Goal: Task Accomplishment & Management: Manage account settings

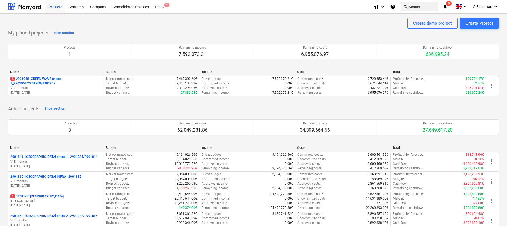
click at [419, 8] on button "search Search" at bounding box center [419, 6] width 37 height 9
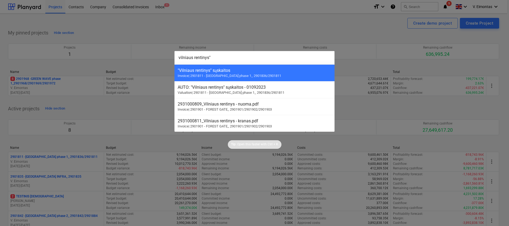
click at [182, 56] on input "vilniaus rentinys"" at bounding box center [255, 57] width 160 height 13
click at [178, 58] on input "vilniaus rentinys"" at bounding box center [255, 57] width 160 height 13
click at [178, 58] on input ""vilniaus rentinys"" at bounding box center [255, 57] width 160 height 13
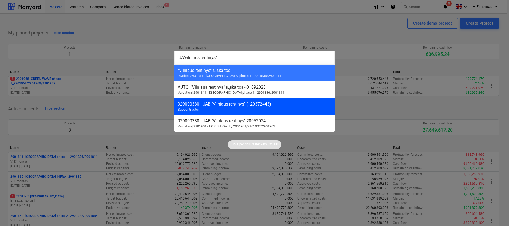
type input "UA"vilniaus rentinys""
click at [226, 105] on div "929000330 - UAB "Vilniaus rentinys" (120372443)" at bounding box center [255, 103] width 154 height 5
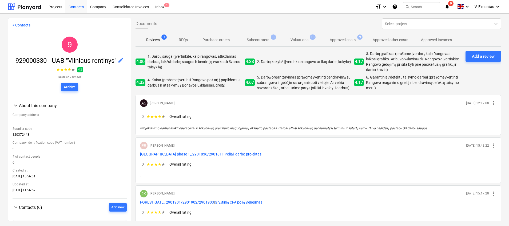
click at [263, 42] on p "Subcontracts" at bounding box center [258, 40] width 22 height 6
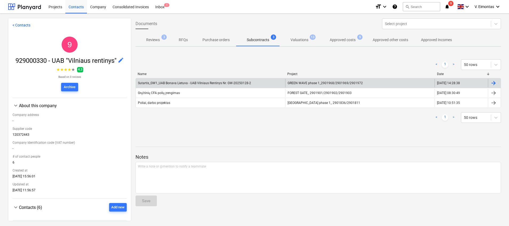
click at [281, 81] on div "Sutartis_GW1_UAB Bonava Lietuva - UAB Vilniaus Rentinys Nr. GW-20250128-2" at bounding box center [210, 83] width 149 height 9
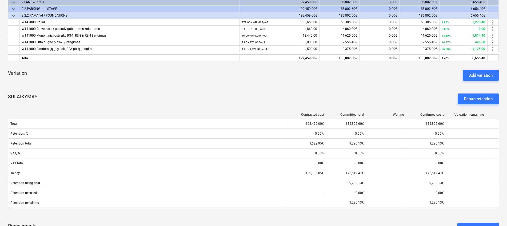
scroll to position [120, 0]
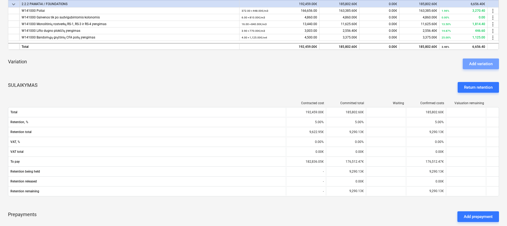
click at [483, 64] on div "Add variation" at bounding box center [480, 63] width 23 height 7
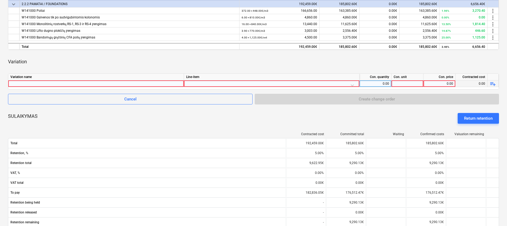
click at [90, 82] on div at bounding box center [95, 83] width 171 height 6
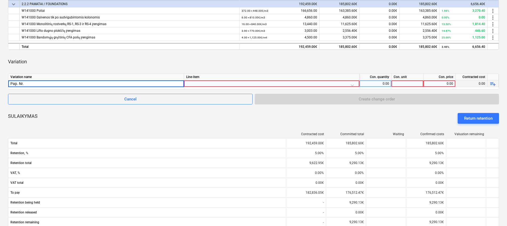
type input "Pap. Nr. 1"
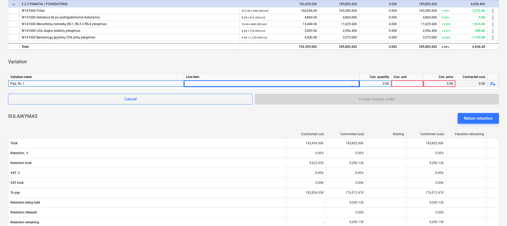
click at [448, 100] on div "Cancel Create change order" at bounding box center [253, 99] width 491 height 11
click at [292, 82] on div at bounding box center [271, 84] width 171 height 9
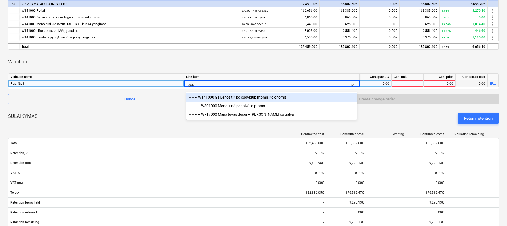
type input "galve"
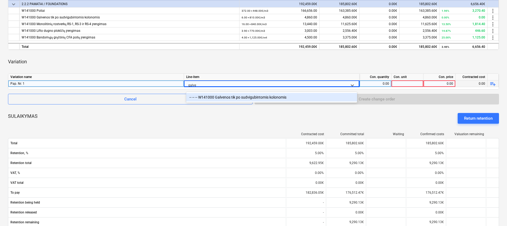
click at [286, 98] on div "-- -- -- W141000 Galvenos tik po sudvigubintomis kolonomis" at bounding box center [271, 97] width 171 height 9
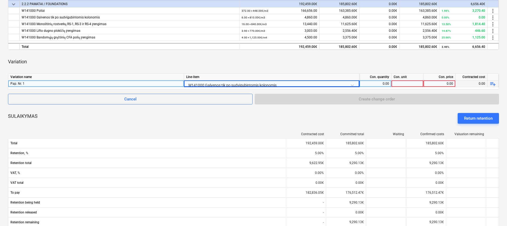
click at [379, 83] on div "0.00" at bounding box center [375, 83] width 27 height 7
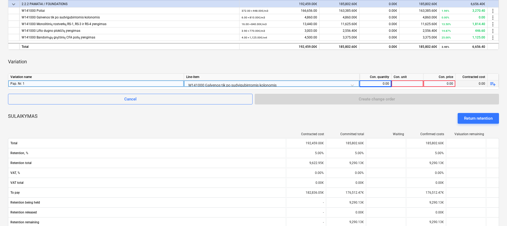
click at [384, 83] on div "0.00" at bounding box center [375, 83] width 27 height 7
type input "9.45"
type input "m3"
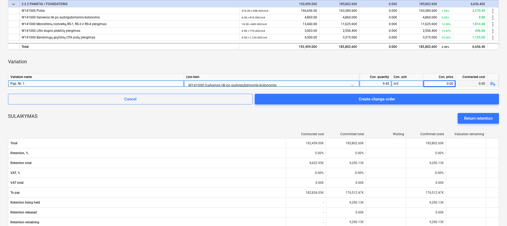
click at [442, 81] on div "0.00" at bounding box center [439, 83] width 27 height 7
type input "7654."
click at [444, 82] on div "7,654.00" at bounding box center [439, 83] width 27 height 7
click at [453, 84] on input "7654" at bounding box center [440, 83] width 32 height 6
type input "7654.5"
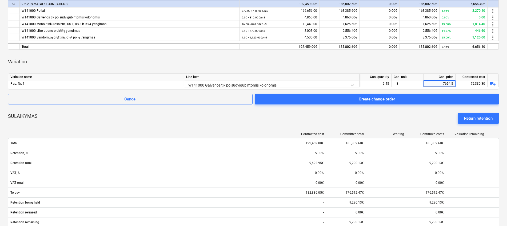
click at [454, 65] on div "Variation" at bounding box center [253, 61] width 491 height 15
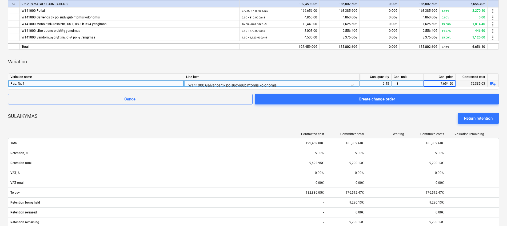
click at [494, 84] on span "playlist_add" at bounding box center [493, 84] width 6 height 6
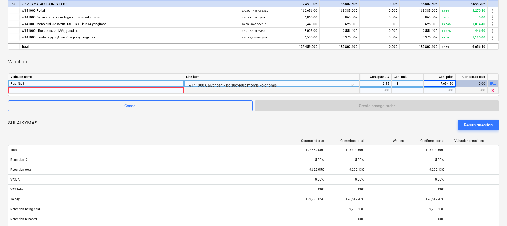
click at [494, 90] on span "clear" at bounding box center [493, 90] width 6 height 6
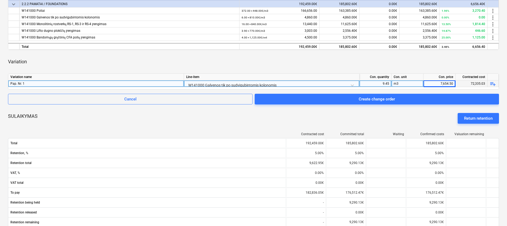
click at [444, 83] on div "7,654.50" at bounding box center [439, 83] width 27 height 7
click at [468, 83] on div "0.00" at bounding box center [472, 83] width 32 height 7
click at [478, 80] on div "0.00" at bounding box center [472, 83] width 32 height 7
click at [479, 85] on div "0.00" at bounding box center [472, 83] width 32 height 7
click at [431, 81] on div "0.00" at bounding box center [439, 83] width 27 height 7
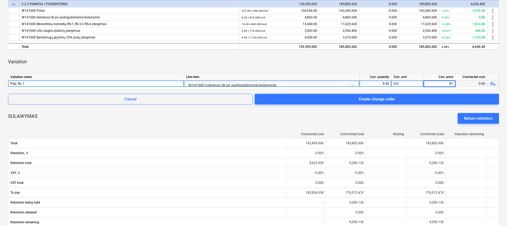
type input "810"
click at [434, 65] on div "Variation" at bounding box center [253, 61] width 491 height 15
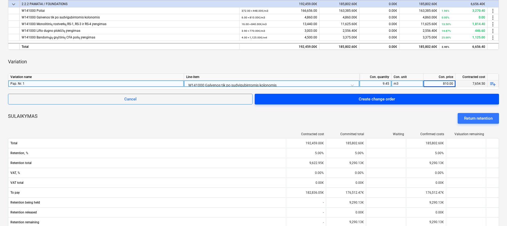
click at [383, 99] on div "Create change order" at bounding box center [377, 99] width 36 height 7
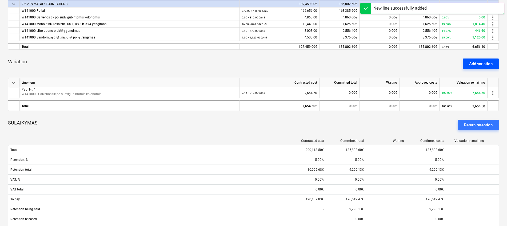
click at [473, 63] on div "Add variation" at bounding box center [480, 63] width 23 height 7
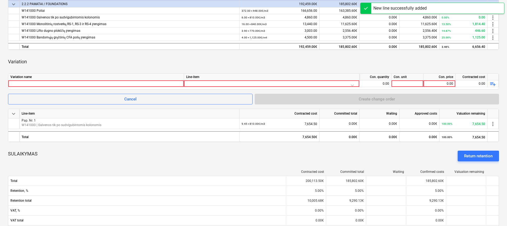
click at [132, 78] on div "Variation name" at bounding box center [96, 77] width 176 height 7
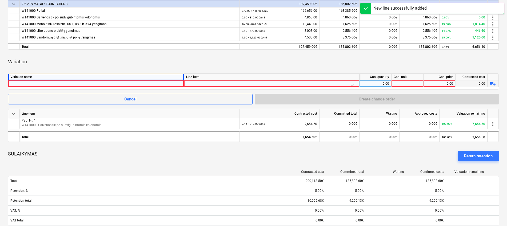
click at [133, 84] on div at bounding box center [95, 83] width 171 height 6
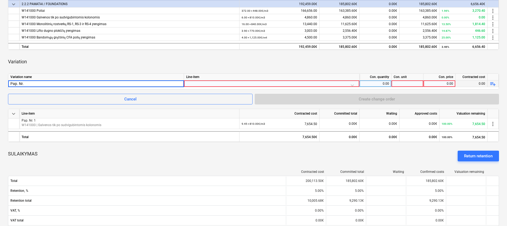
type input "Pap. Nr. 1"
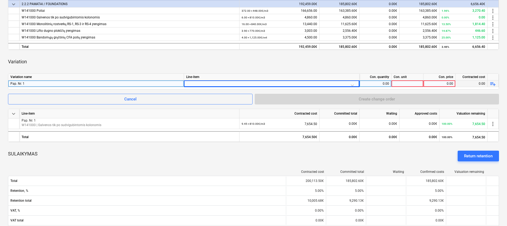
click at [280, 83] on div at bounding box center [271, 84] width 171 height 9
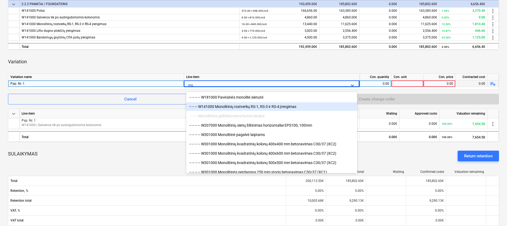
type input "m"
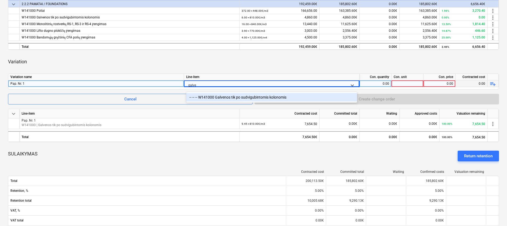
type input "galven"
click at [254, 94] on div "-- -- -- W141000 Galvenos tik po sudvigubintomis kolonomis" at bounding box center [271, 97] width 171 height 9
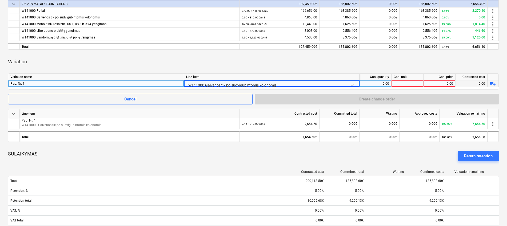
click at [389, 83] on div "0.00" at bounding box center [375, 83] width 27 height 7
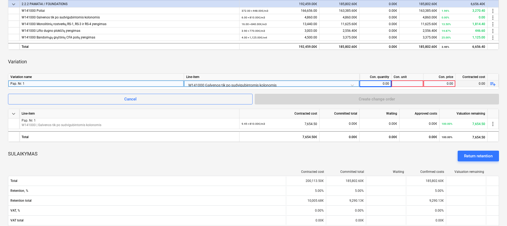
click at [388, 82] on div "0.00" at bounding box center [375, 83] width 27 height 7
type input "č"
type input "2.27"
click at [398, 84] on div at bounding box center [408, 83] width 32 height 7
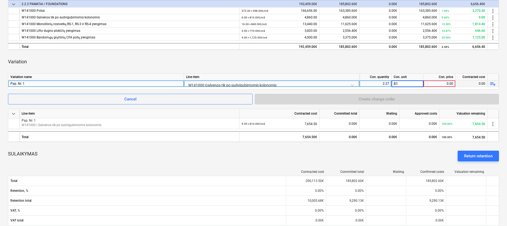
type input "810"
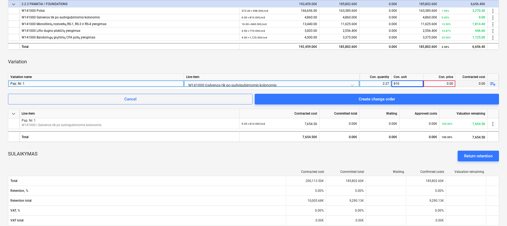
click at [124, 84] on div "Pap. Nr. 1" at bounding box center [95, 83] width 171 height 6
click at [124, 84] on input "Pap. Nr. 1" at bounding box center [96, 83] width 176 height 6
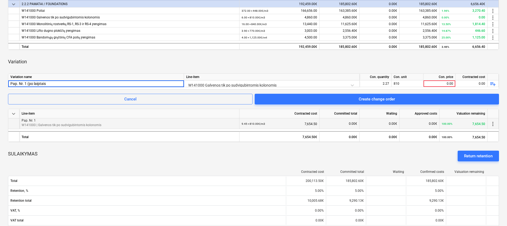
type input "Pap. Nr. 1 (po laiptais)"
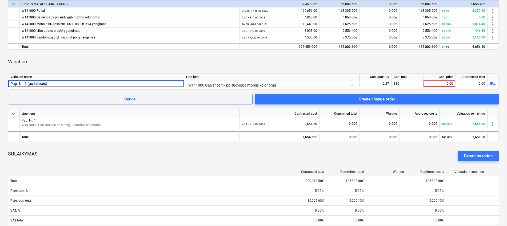
click at [438, 61] on div "Variation" at bounding box center [253, 61] width 491 height 15
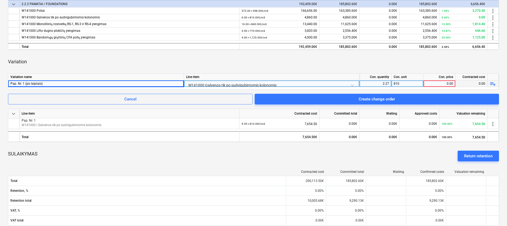
click at [406, 84] on div "810" at bounding box center [408, 83] width 32 height 7
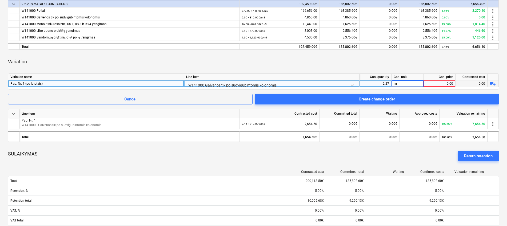
type input "m3"
type input "810"
click at [412, 65] on div "Variation" at bounding box center [253, 61] width 491 height 15
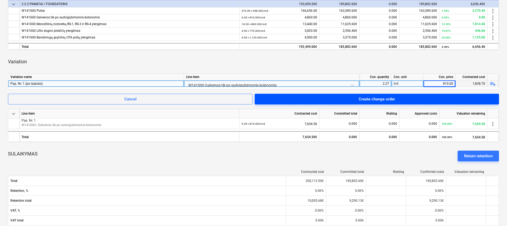
click at [401, 96] on span "Create change order" at bounding box center [377, 99] width 232 height 7
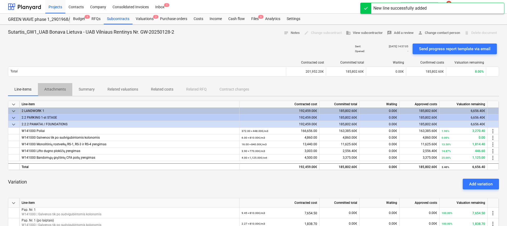
click at [61, 89] on p "Attachments" at bounding box center [55, 89] width 22 height 6
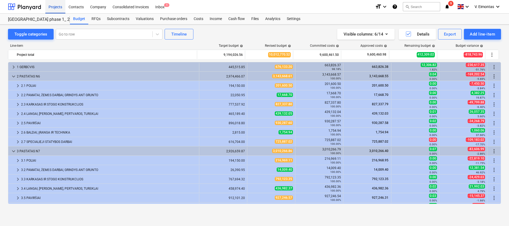
click at [61, 6] on div "Projects" at bounding box center [55, 7] width 20 height 14
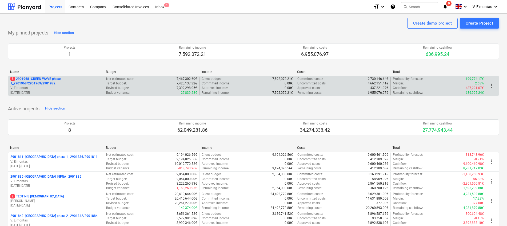
click at [30, 77] on p "8 2901968 - GREEN WAVE phase 1_2901968/2901969/2901972" at bounding box center [55, 81] width 91 height 9
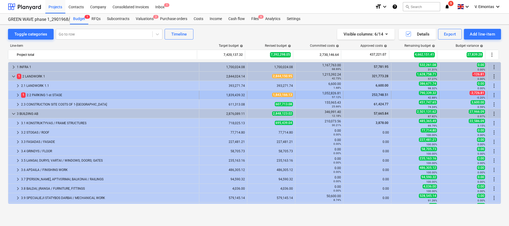
click at [44, 94] on div "1 2.2 PARKING 1-st STAGE" at bounding box center [109, 95] width 176 height 9
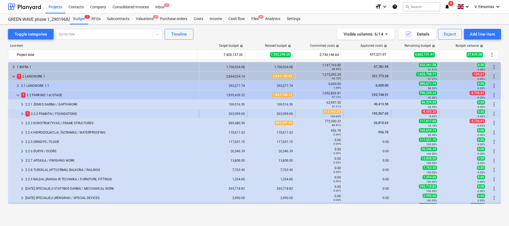
click at [47, 113] on div "1 2.2.2 PAMATAI / FOUNDATIONS" at bounding box center [111, 113] width 172 height 9
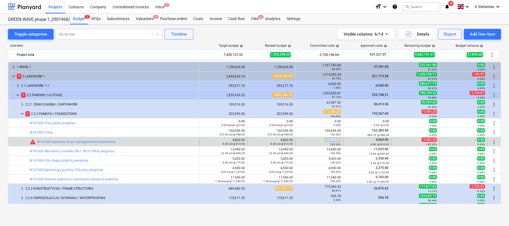
drag, startPoint x: 338, startPoint y: 139, endPoint x: 322, endPoint y: 138, distance: 15.5
click at [322, 138] on div "14,353.20 295.33%" at bounding box center [320, 141] width 44 height 8
copy span "14,353.20"
click at [492, 140] on span "more_vert" at bounding box center [494, 142] width 6 height 6
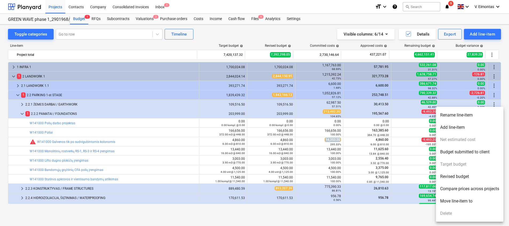
click at [463, 175] on li "Revised budget" at bounding box center [470, 176] width 68 height 12
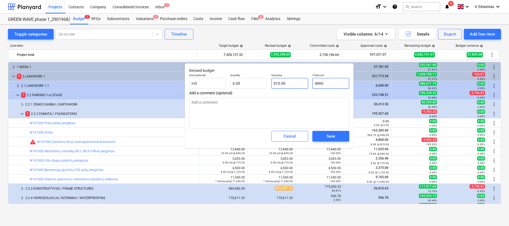
drag, startPoint x: 335, startPoint y: 81, endPoint x: 306, endPoint y: 81, distance: 29.1
click at [306, 81] on div "Unit (optional) m3 Quantity 6.00 Unit price 810.00 Total cost 4860" at bounding box center [269, 80] width 164 height 19
paste input "14,353.2"
type input "14,353.20"
type textarea "x"
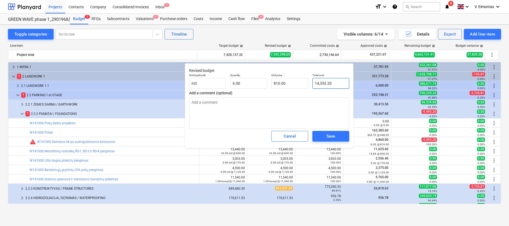
type input "2,392.20"
type input "14,353.20"
click at [291, 137] on div "Cancel" at bounding box center [290, 136] width 12 height 7
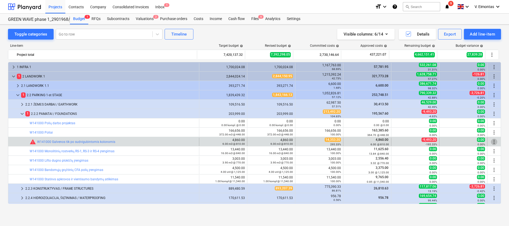
click at [492, 139] on span "more_vert" at bounding box center [494, 142] width 6 height 6
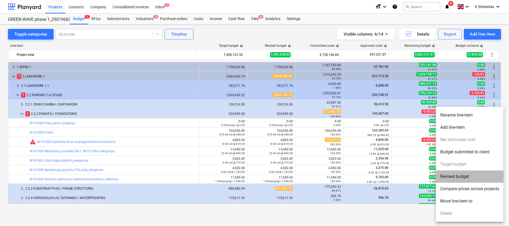
click at [462, 177] on li "Revised budget" at bounding box center [470, 176] width 68 height 12
type textarea "x"
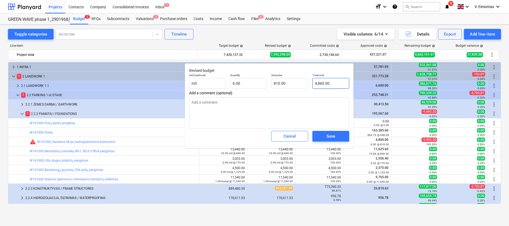
type input "4860"
click at [326, 80] on input "4860" at bounding box center [331, 83] width 37 height 11
drag, startPoint x: 335, startPoint y: 83, endPoint x: 311, endPoint y: 81, distance: 24.1
click at [311, 81] on div "Total cost 4860" at bounding box center [330, 80] width 41 height 19
paste input "14,353.2"
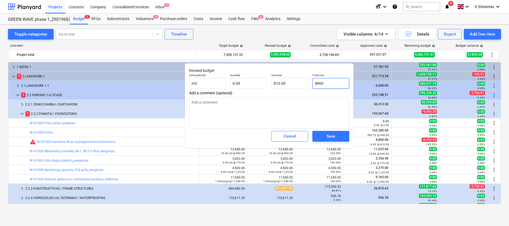
type textarea "x"
type input "14,353.20"
type input "2,392.20"
type input "14,353.20"
type textarea "x"
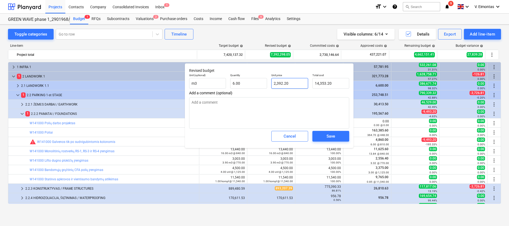
type input "2392.2"
click at [295, 83] on input "2392.2" at bounding box center [289, 83] width 37 height 11
type textarea "x"
type input "2,392.20"
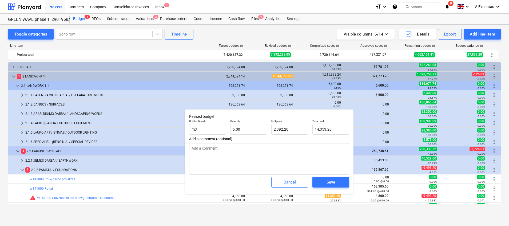
type textarea "x"
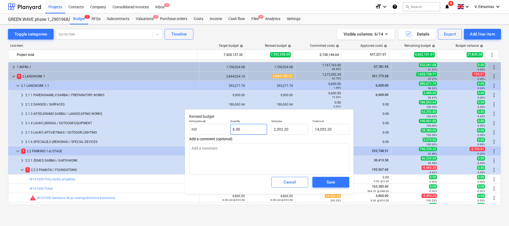
type input "6"
click at [250, 126] on input "6" at bounding box center [248, 129] width 37 height 11
drag, startPoint x: 248, startPoint y: 127, endPoint x: 230, endPoint y: 127, distance: 17.9
click at [230, 127] on input "6" at bounding box center [248, 129] width 37 height 11
paste input "17.72"
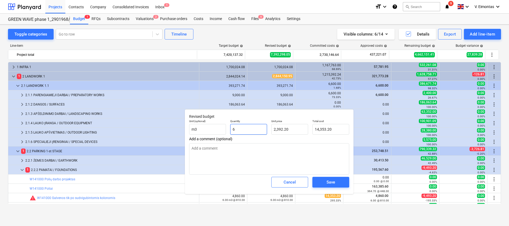
type textarea "x"
type input "17.72"
type input "42,389.78"
type input "17.72"
type textarea "x"
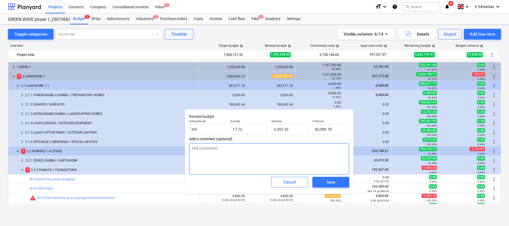
click at [280, 167] on textarea at bounding box center [269, 158] width 160 height 31
type input "2392.2"
drag, startPoint x: 293, startPoint y: 127, endPoint x: 271, endPoint y: 128, distance: 22.4
click at [271, 128] on div "Unit price 2392.2" at bounding box center [289, 126] width 41 height 19
type textarea "x"
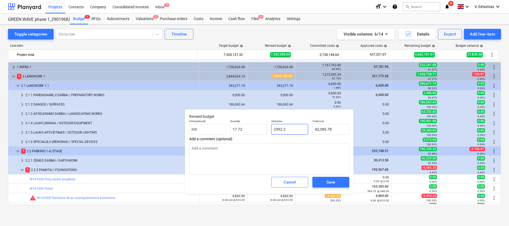
type input "8"
type input "141.76"
type textarea "x"
type input "81"
type input "1,435.32"
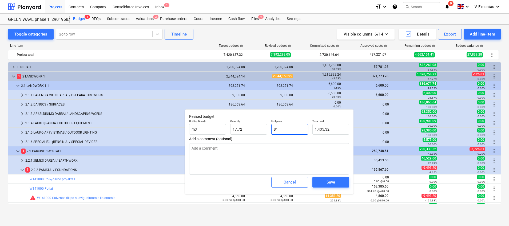
type textarea "x"
type input "810"
type input "14,353.20"
click at [335, 179] on div "Save" at bounding box center [331, 182] width 9 height 7
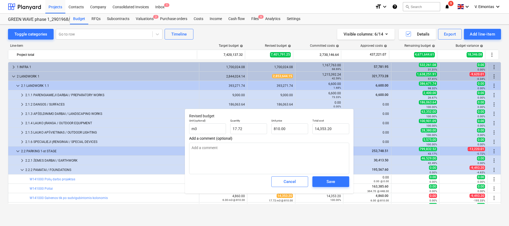
type textarea "x"
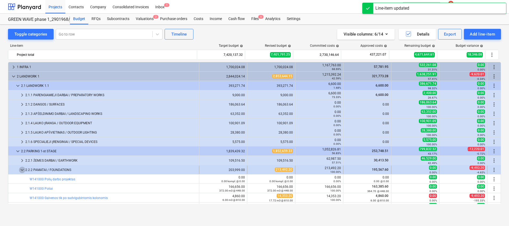
click at [21, 169] on span "keyboard_arrow_down" at bounding box center [22, 170] width 6 height 6
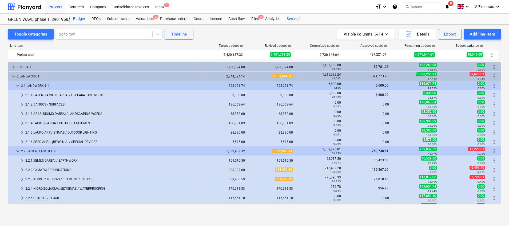
click at [288, 20] on div "Settings" at bounding box center [294, 19] width 20 height 11
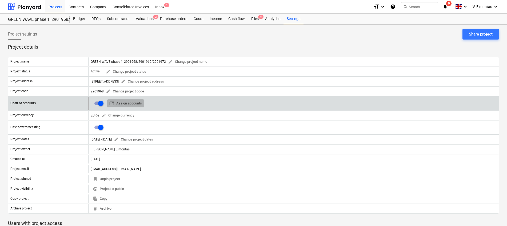
click at [138, 102] on span "table Assign accounts" at bounding box center [125, 103] width 33 height 6
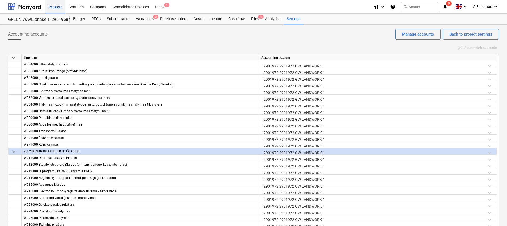
click at [52, 7] on div "Projects" at bounding box center [55, 7] width 20 height 14
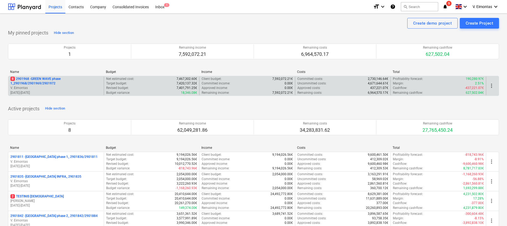
click at [40, 80] on p "8 2901968 - GREEN WAVE phase 1_2901968/2901969/2901972" at bounding box center [55, 81] width 91 height 9
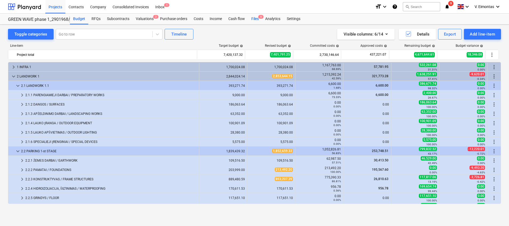
click at [259, 18] on span "6" at bounding box center [260, 17] width 5 height 4
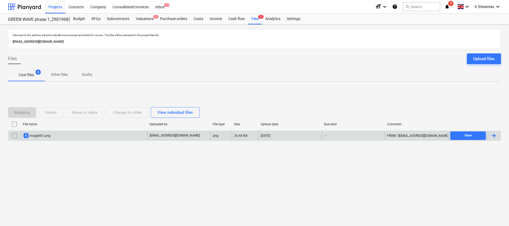
click at [97, 137] on div "6 image001.png" at bounding box center [84, 135] width 126 height 9
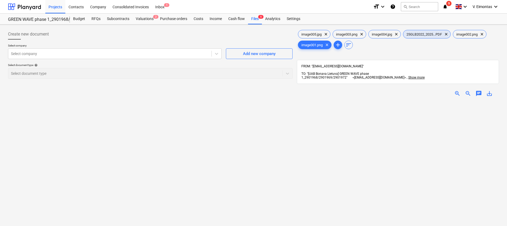
click at [437, 31] on div "25GLB2022_2025...PDF clear" at bounding box center [427, 34] width 48 height 9
click at [253, 19] on div "Files 6" at bounding box center [255, 19] width 14 height 11
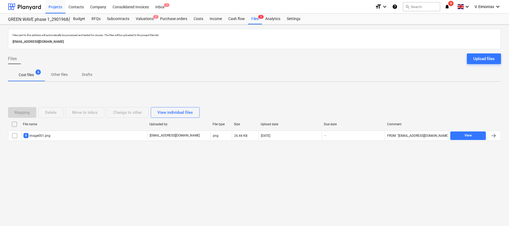
click at [14, 123] on input "checkbox" at bounding box center [14, 124] width 9 height 9
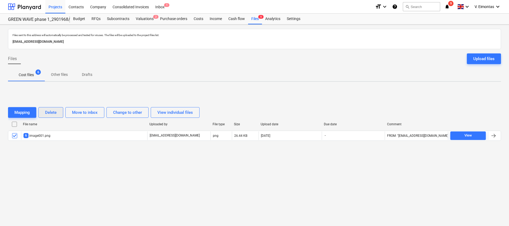
click at [59, 112] on button "Delete" at bounding box center [50, 112] width 25 height 11
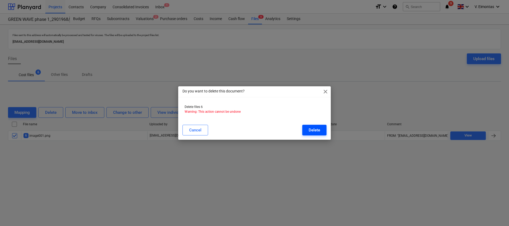
click at [320, 131] on div "Delete" at bounding box center [314, 130] width 11 height 7
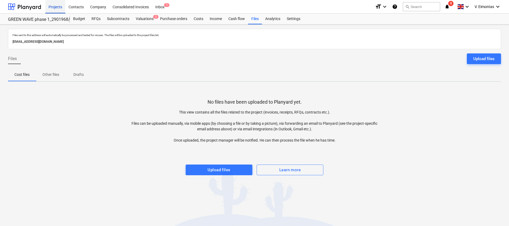
click at [50, 8] on div "Projects" at bounding box center [55, 7] width 20 height 14
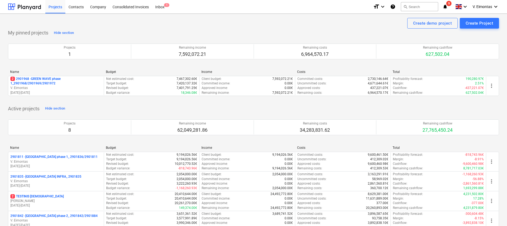
click at [401, 105] on div "Active projects Hide section Projects 8 Remaining income 62,049,281.86 Remainin…" at bounding box center [253, 209] width 491 height 211
click at [375, 101] on div "Name Budget Income Costs Total 2 2901968 - GREEN WAVE phase 1_2901968/2901969/2…" at bounding box center [253, 84] width 491 height 37
click at [56, 8] on div "Projects" at bounding box center [55, 7] width 20 height 14
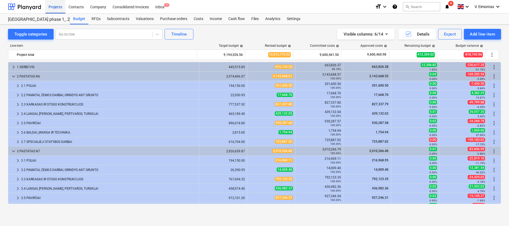
click at [60, 6] on div "Projects" at bounding box center [55, 7] width 20 height 14
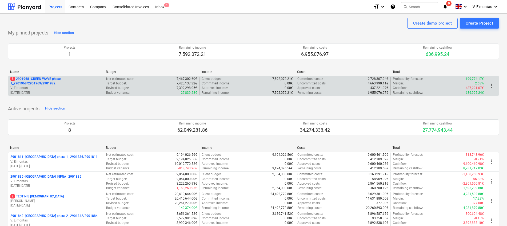
click at [46, 83] on p "8 2901968 - GREEN WAVE phase 1_2901968/2901969/2901972" at bounding box center [55, 81] width 91 height 9
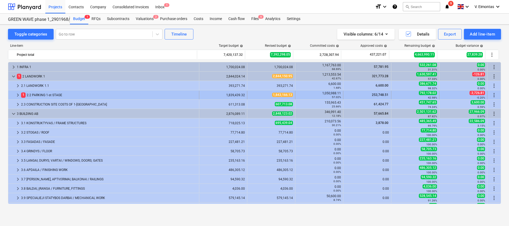
click at [49, 95] on div "1 2.2 PARKING 1-st STAGE" at bounding box center [109, 95] width 176 height 9
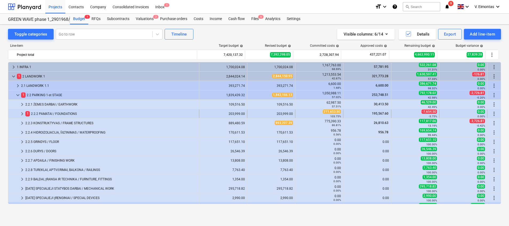
click at [56, 114] on div "1 2.2.2 PAMATAI / FOUNDATIONS" at bounding box center [111, 113] width 172 height 9
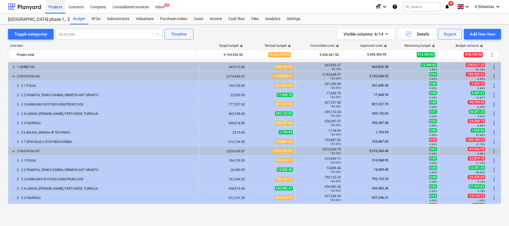
click at [60, 9] on div "Projects" at bounding box center [55, 7] width 20 height 14
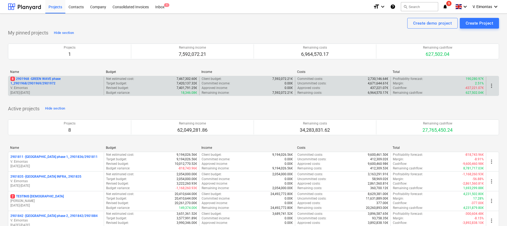
click at [42, 85] on p "8 2901968 - GREEN WAVE phase 1_2901968/2901969/2901972" at bounding box center [55, 81] width 91 height 9
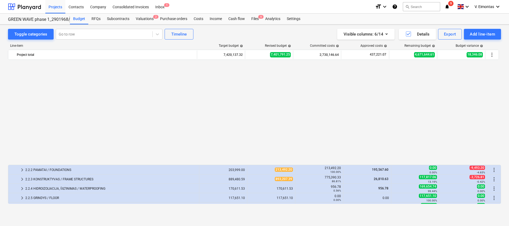
scroll to position [120, 0]
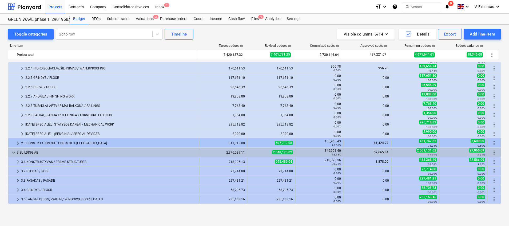
click at [57, 140] on div "2.3 CONSTRUCTION SITE COSTS OF 1-[GEOGRAPHIC_DATA]" at bounding box center [109, 143] width 176 height 9
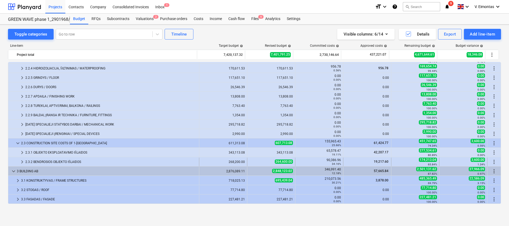
click at [60, 157] on div "keyboard_arrow_right 2.3.2 BENDROSIOS OBJEKTO IŠLAIDOS 268,200.00 264,600.00 90…" at bounding box center [254, 161] width 493 height 9
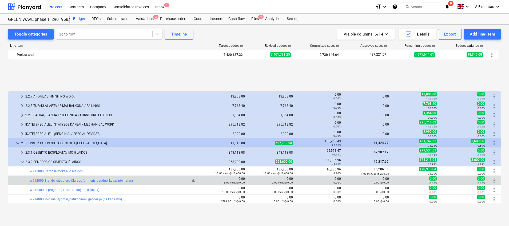
scroll to position [160, 0]
